Goal: Obtain resource: Download file/media

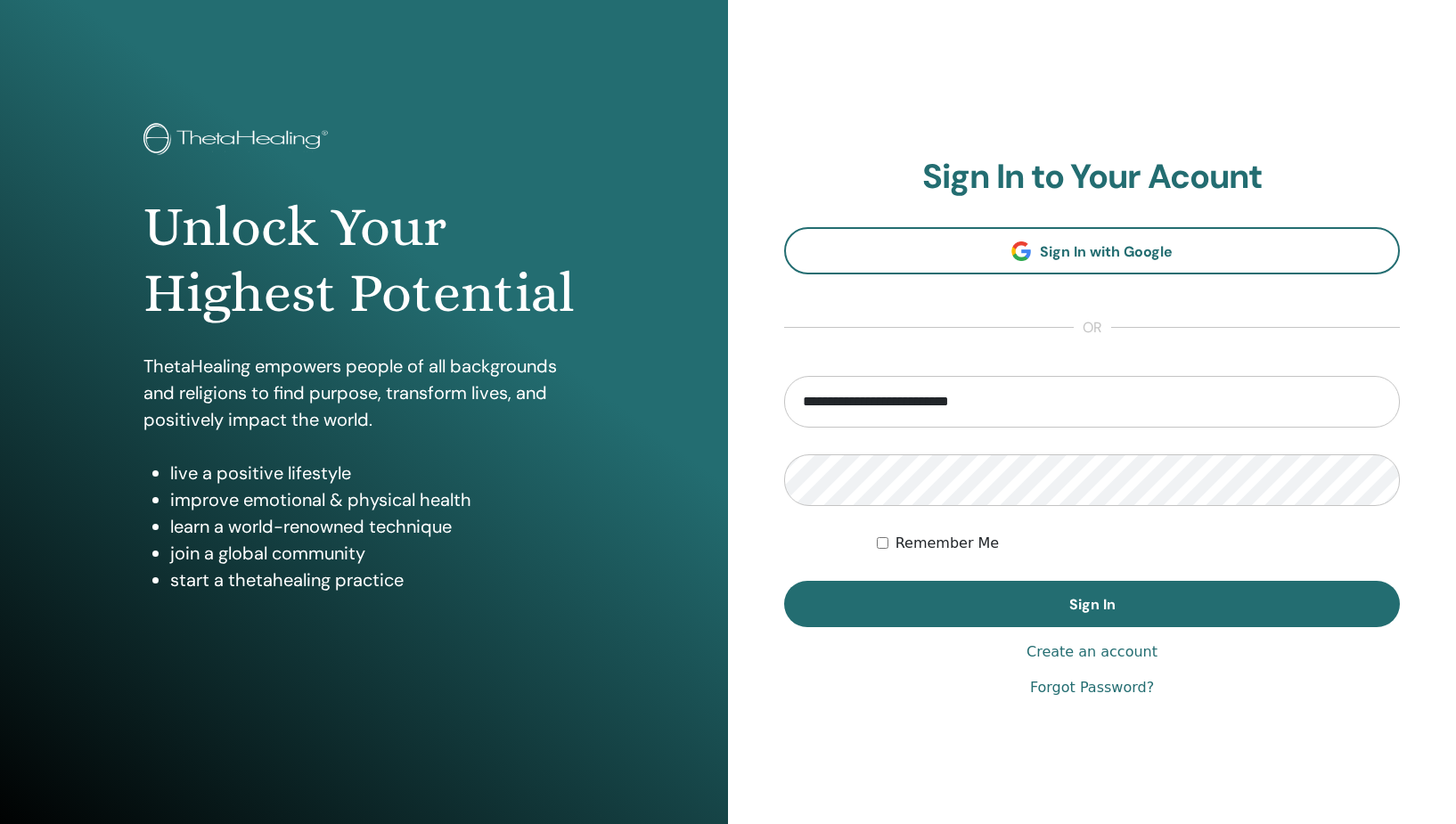
type input "**********"
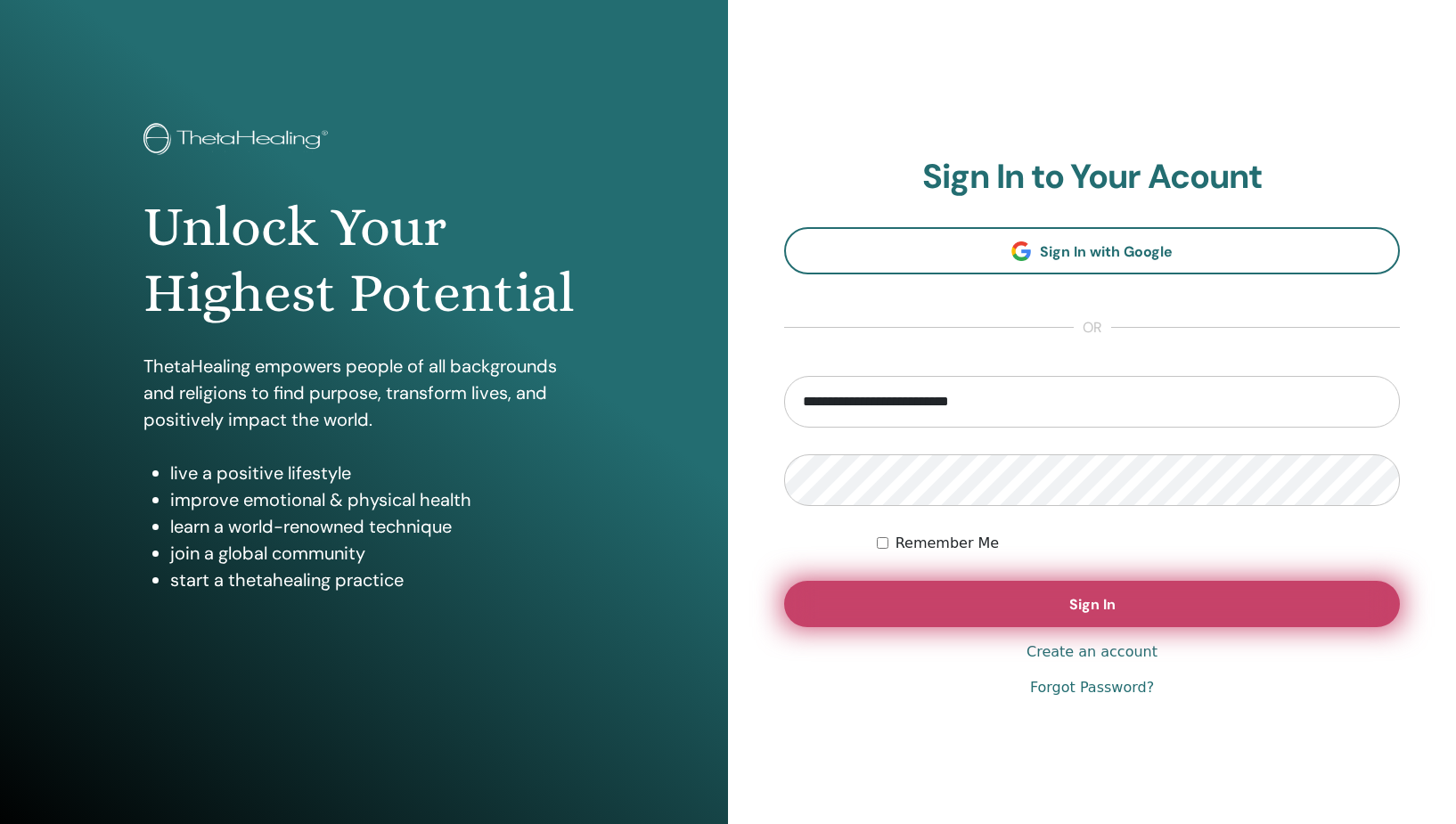
click at [1140, 619] on button "Sign In" at bounding box center [1092, 604] width 615 height 46
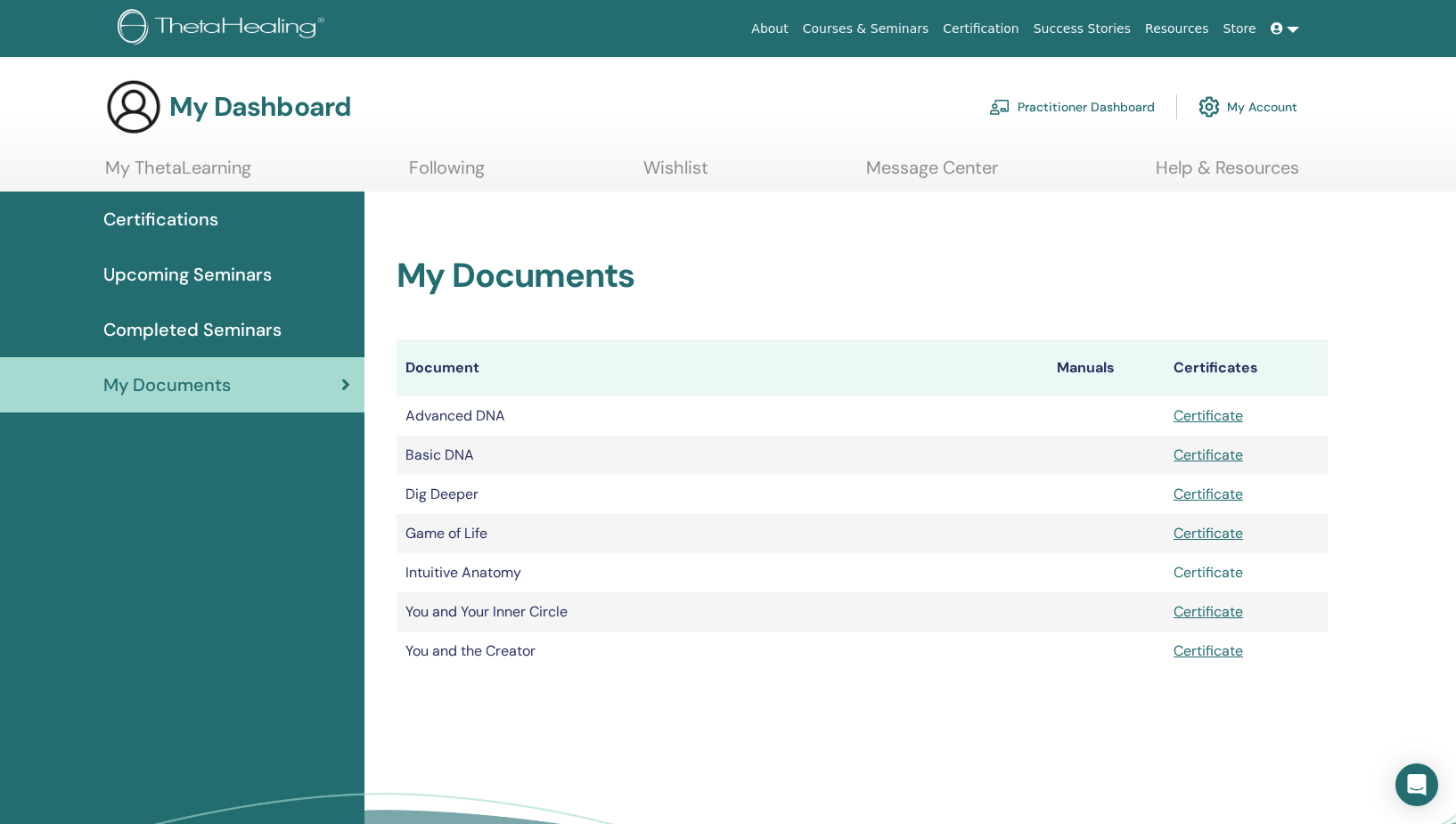
click at [1228, 574] on link "Certificate" at bounding box center [1208, 572] width 70 height 19
click at [1198, 569] on link "Certificate" at bounding box center [1208, 572] width 70 height 19
click at [1293, 29] on link at bounding box center [1284, 28] width 43 height 33
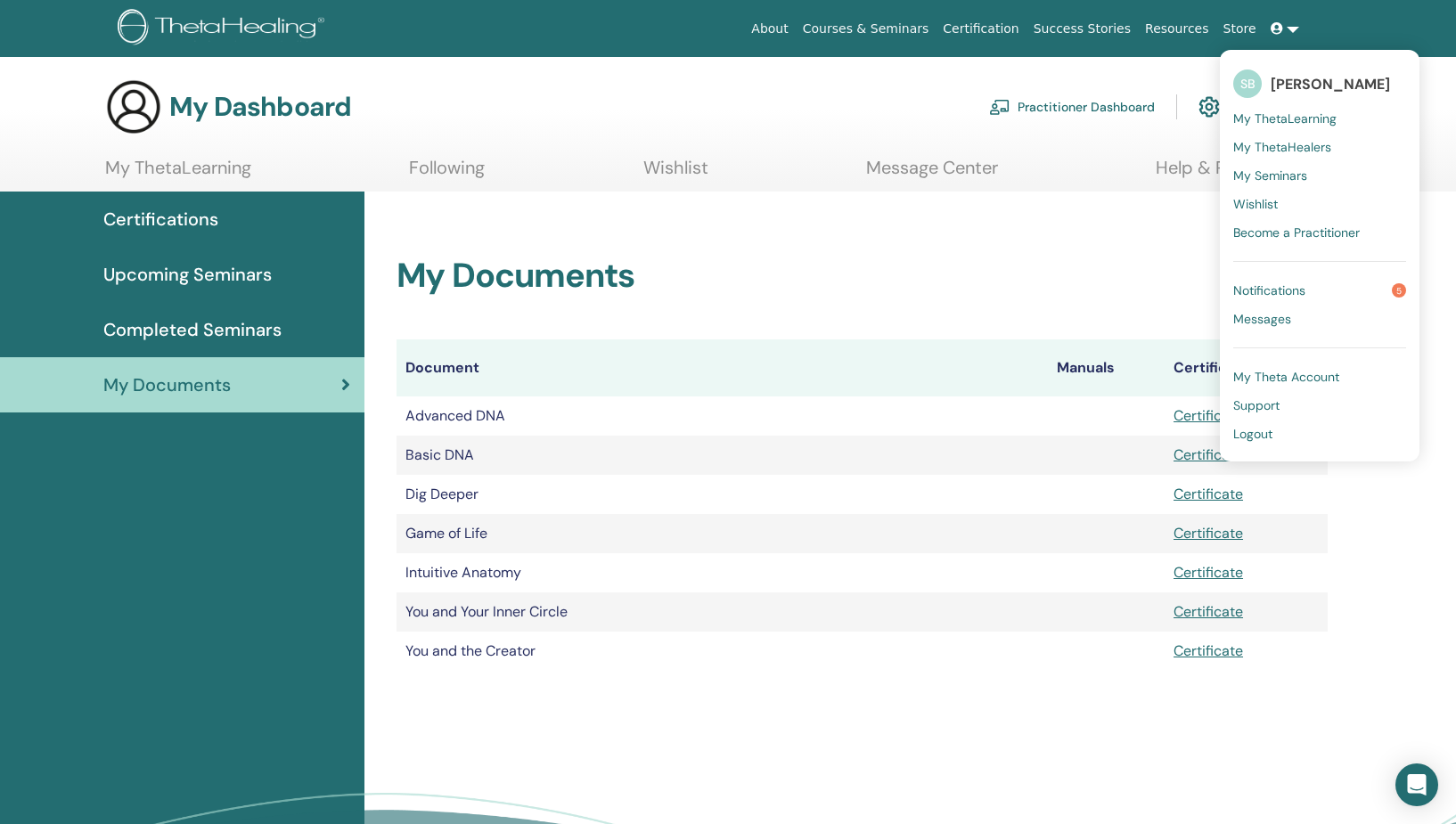
click at [1268, 433] on span "Logout" at bounding box center [1252, 433] width 39 height 16
